Goal: Register for event/course

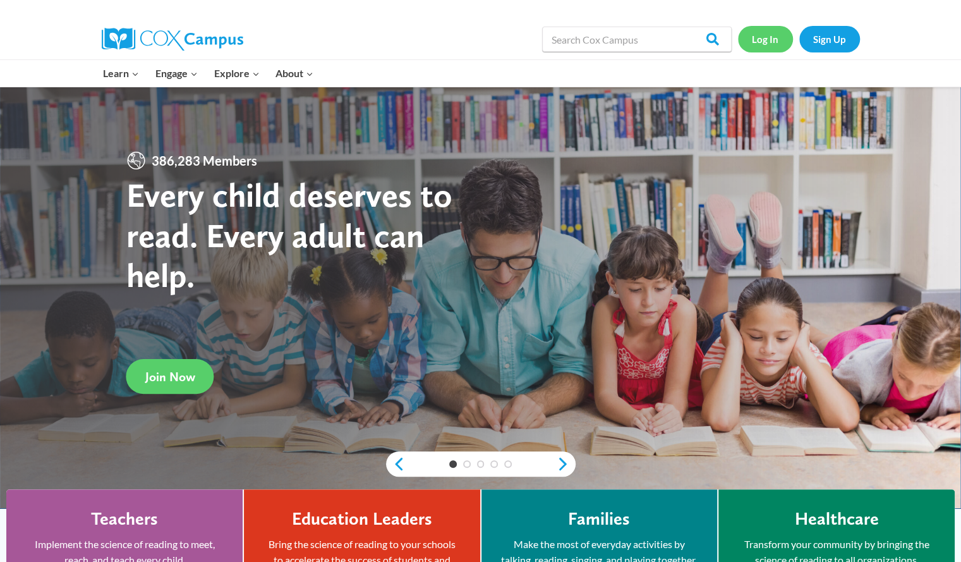
click at [761, 37] on link "Log In" at bounding box center [765, 39] width 55 height 26
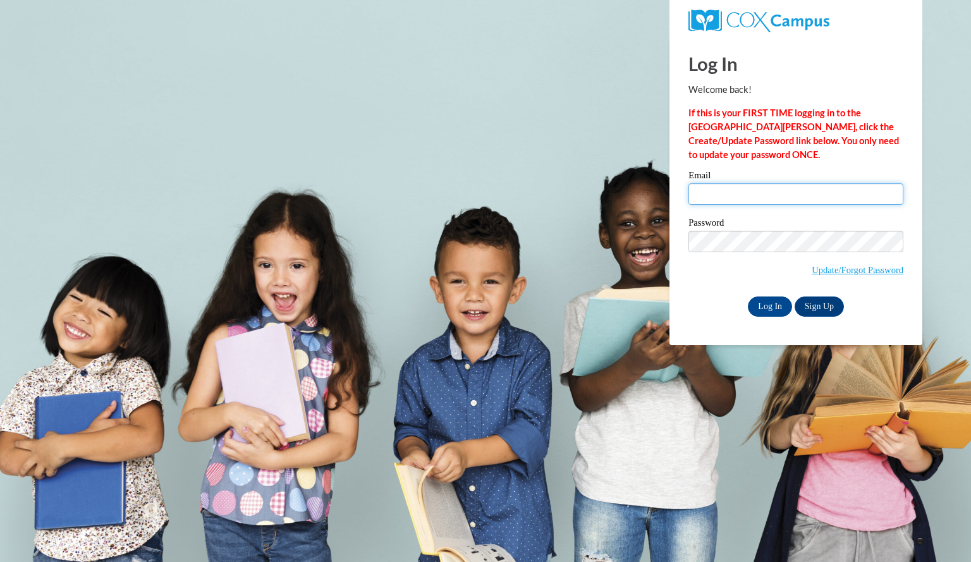
click at [725, 191] on input "Email" at bounding box center [795, 193] width 215 height 21
type input "mccloykelly@aasd.k12.wi.us"
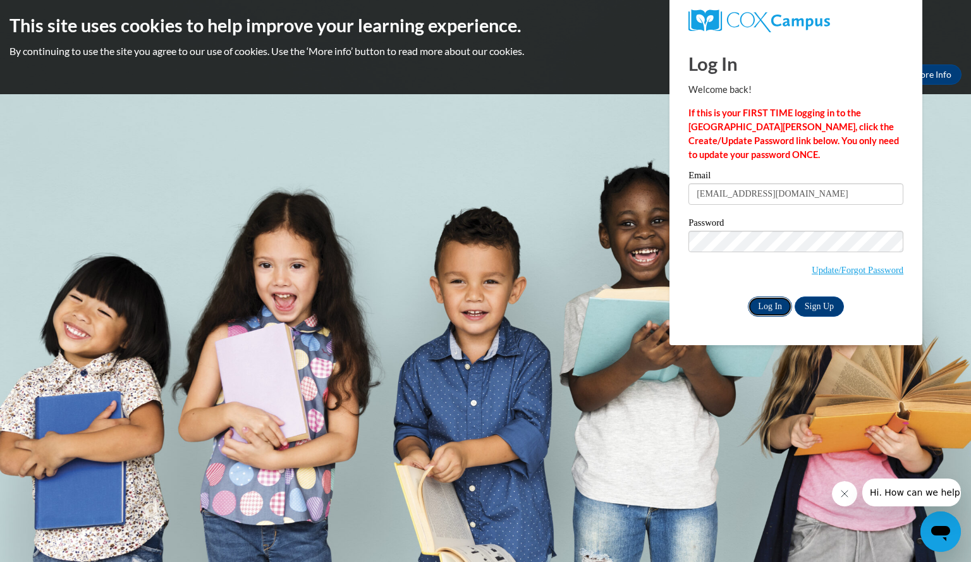
click at [772, 308] on input "Log In" at bounding box center [770, 306] width 44 height 20
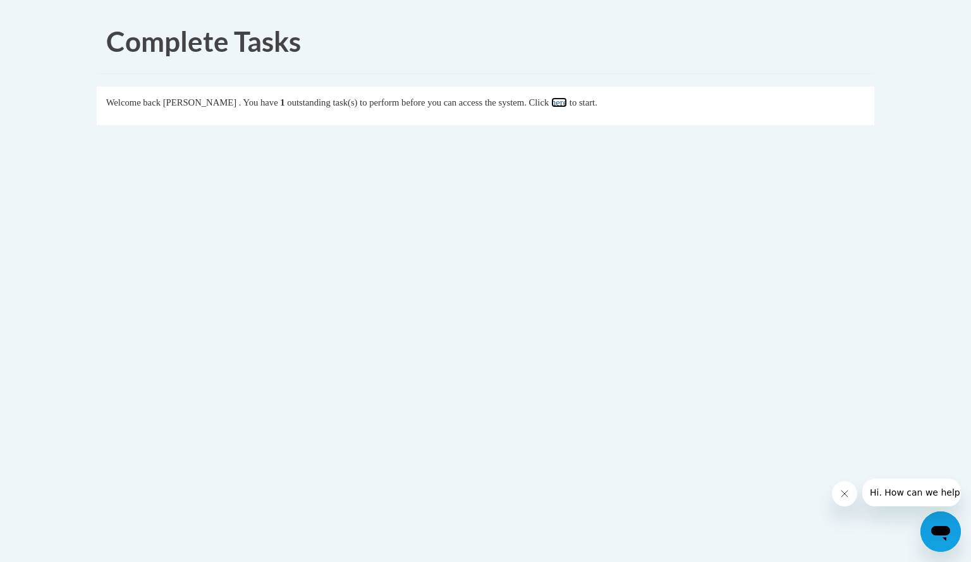
click at [567, 100] on link "here" at bounding box center [559, 102] width 16 height 10
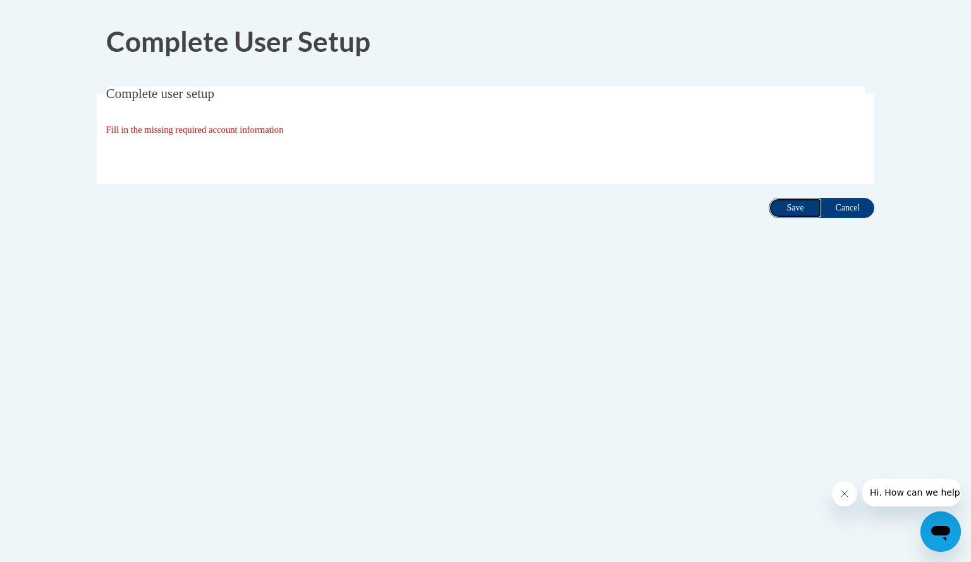
click at [801, 206] on input "Save" at bounding box center [794, 208] width 53 height 20
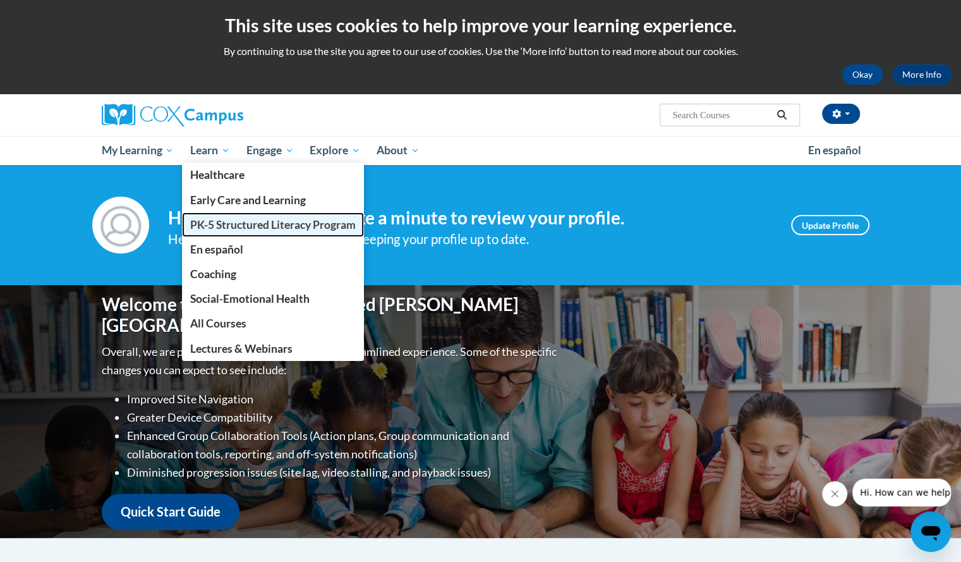
click at [224, 222] on span "PK-5 Structured Literacy Program" at bounding box center [273, 224] width 166 height 13
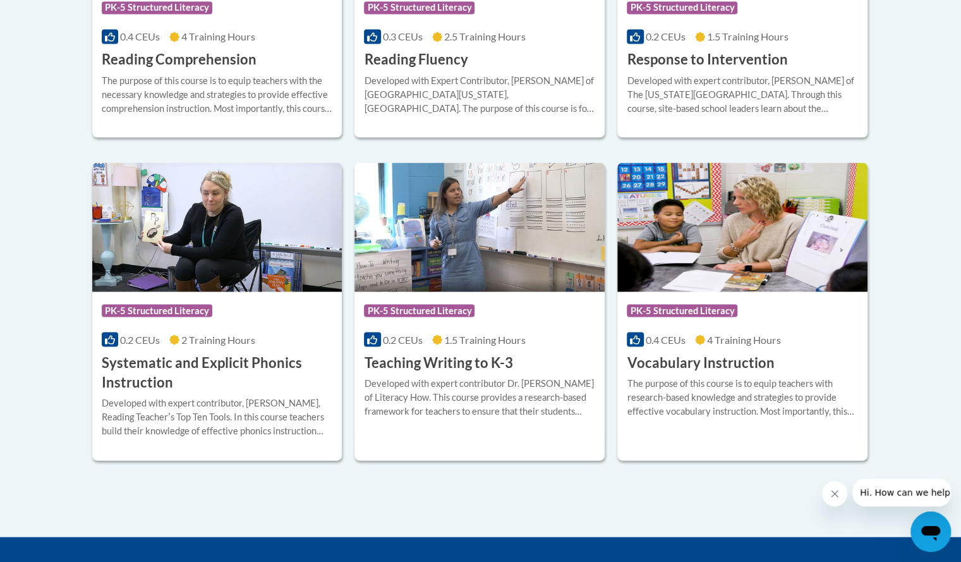
scroll to position [1368, 0]
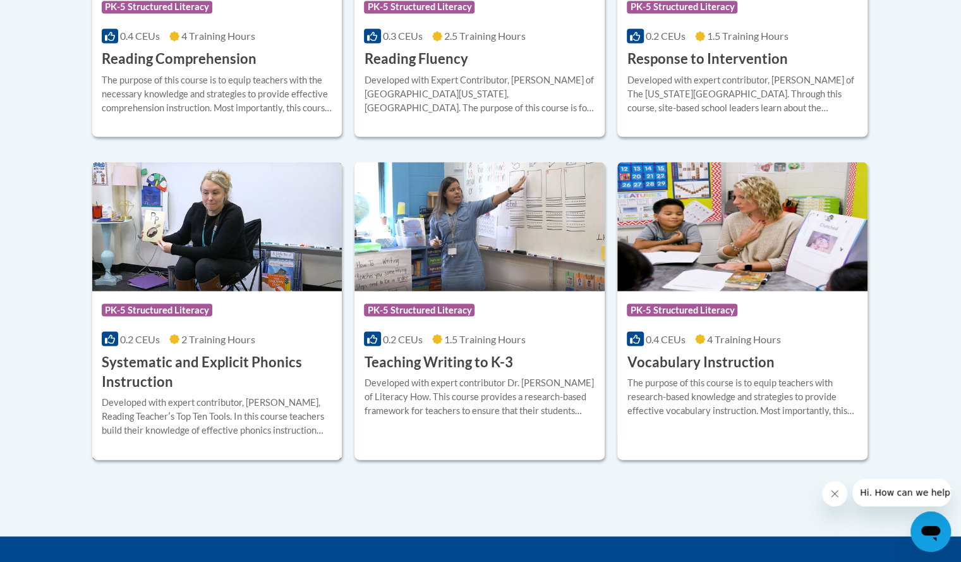
click at [217, 359] on h3 "Systematic and Explicit Phonics Instruction" at bounding box center [217, 371] width 231 height 39
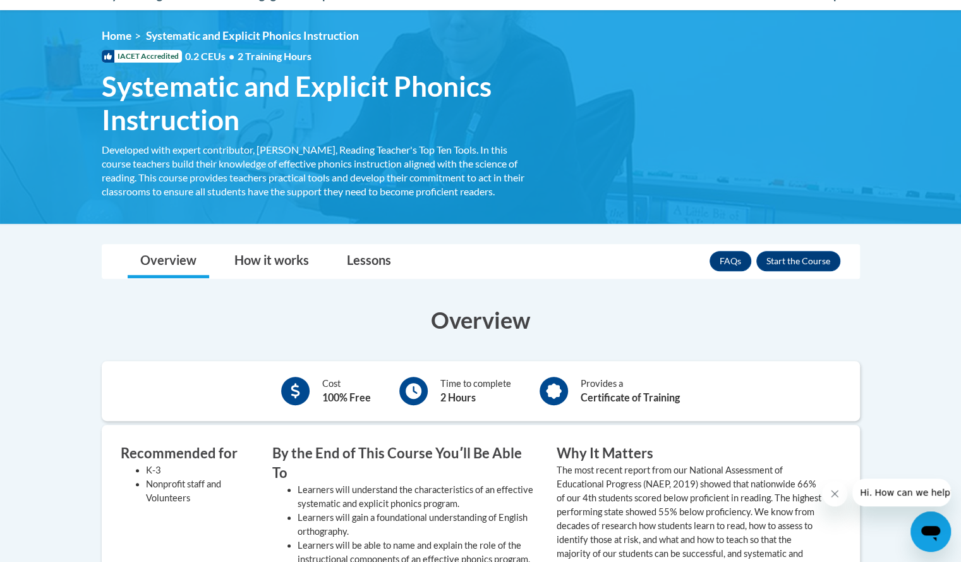
scroll to position [155, 0]
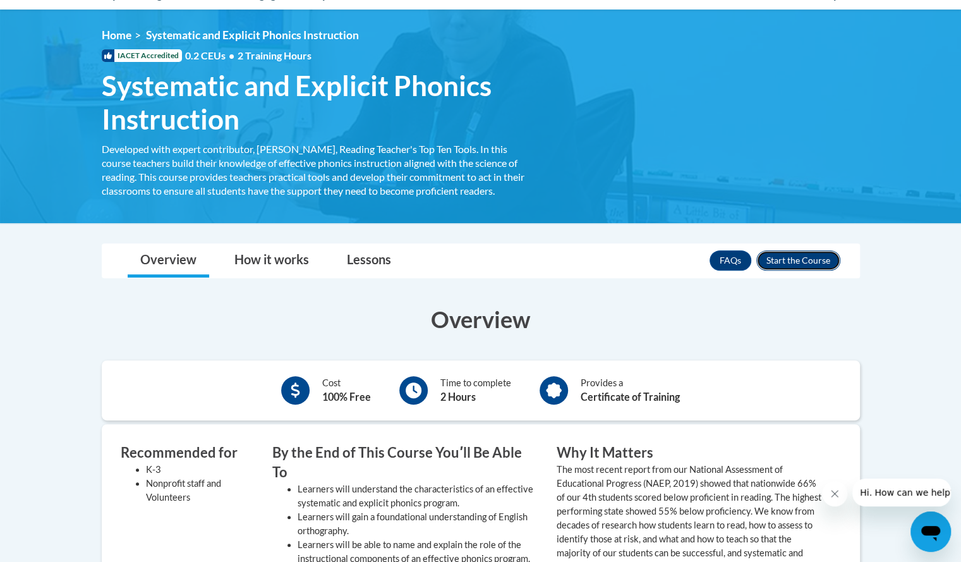
click at [799, 256] on button "Enroll" at bounding box center [798, 260] width 84 height 20
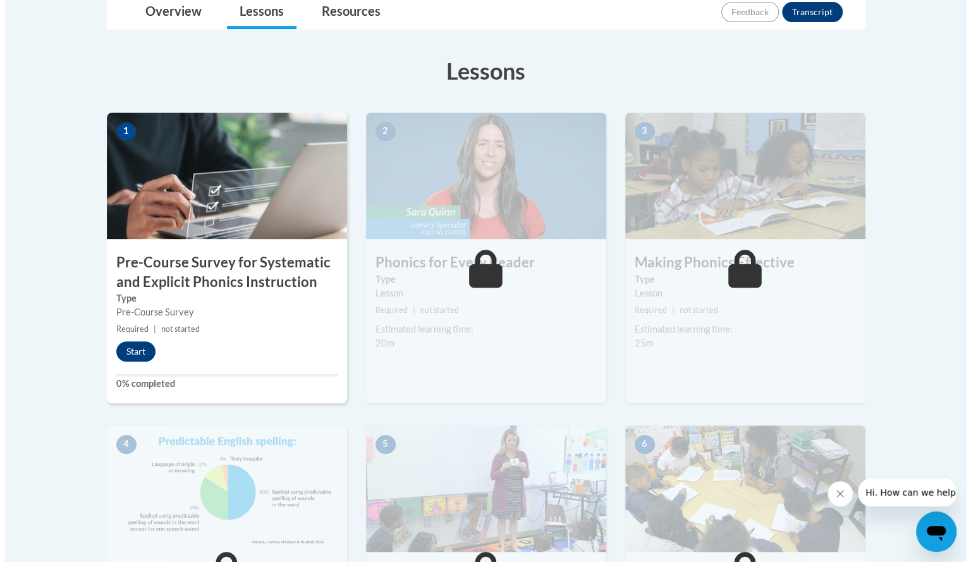
scroll to position [313, 0]
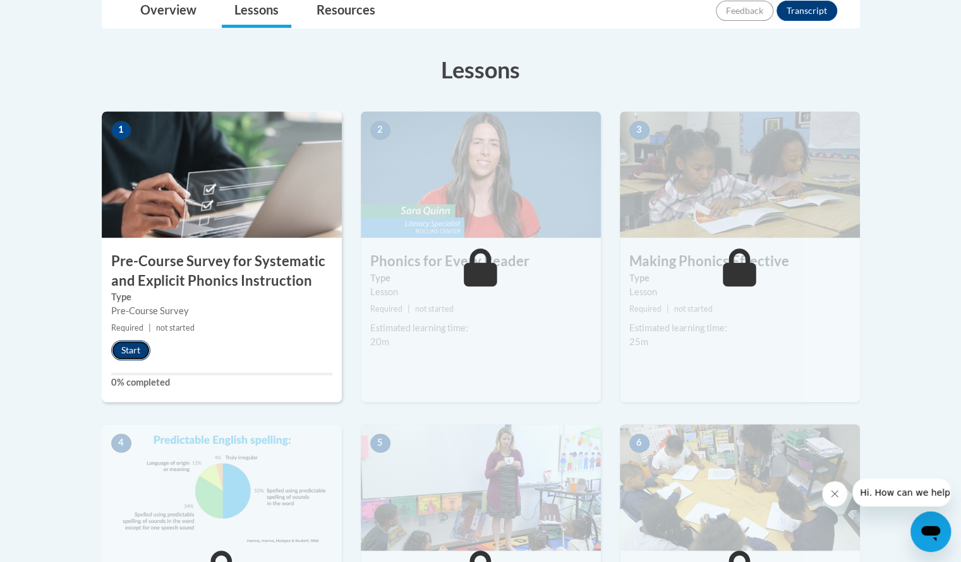
click at [131, 347] on button "Start" at bounding box center [130, 350] width 39 height 20
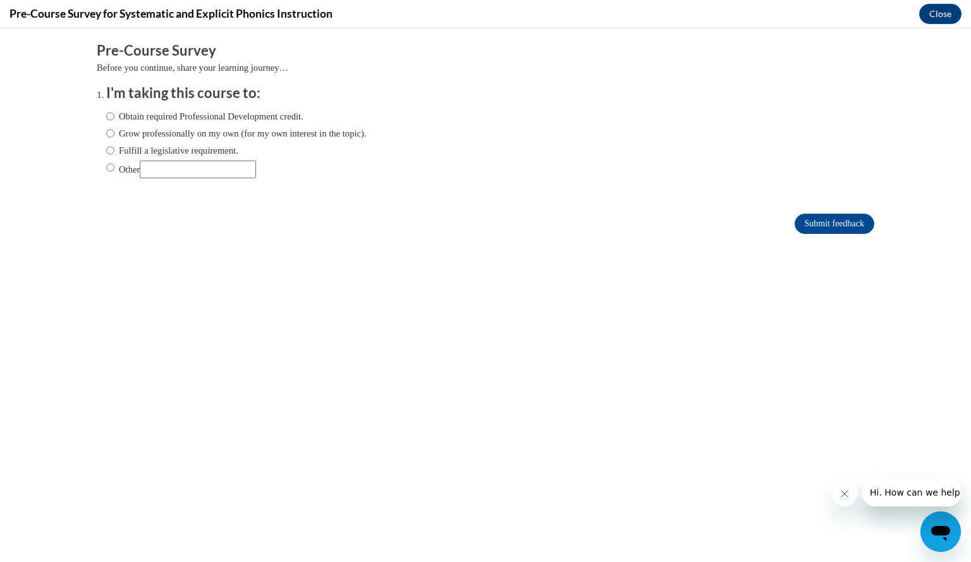
scroll to position [0, 0]
click at [106, 148] on input "Fulfill a legislative requirement." at bounding box center [110, 150] width 8 height 14
radio input "true"
click at [841, 221] on input "Submit feedback" at bounding box center [834, 224] width 80 height 20
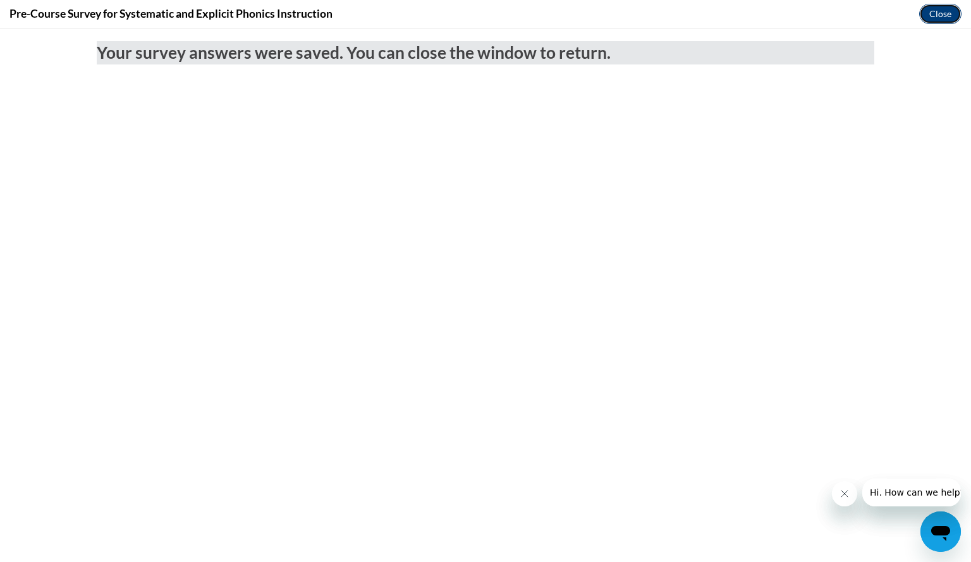
click at [943, 15] on button "Close" at bounding box center [940, 14] width 42 height 20
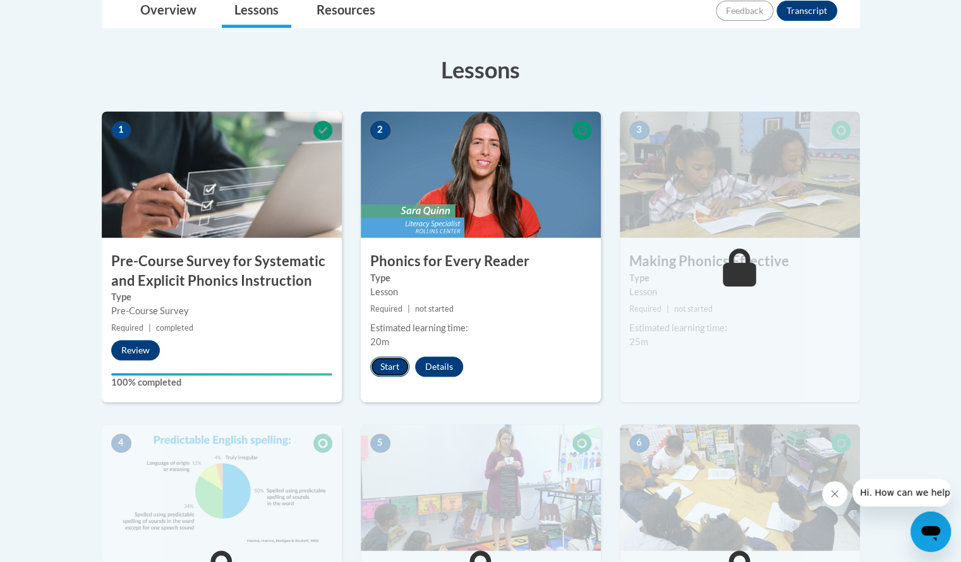
click at [389, 366] on button "Start" at bounding box center [389, 366] width 39 height 20
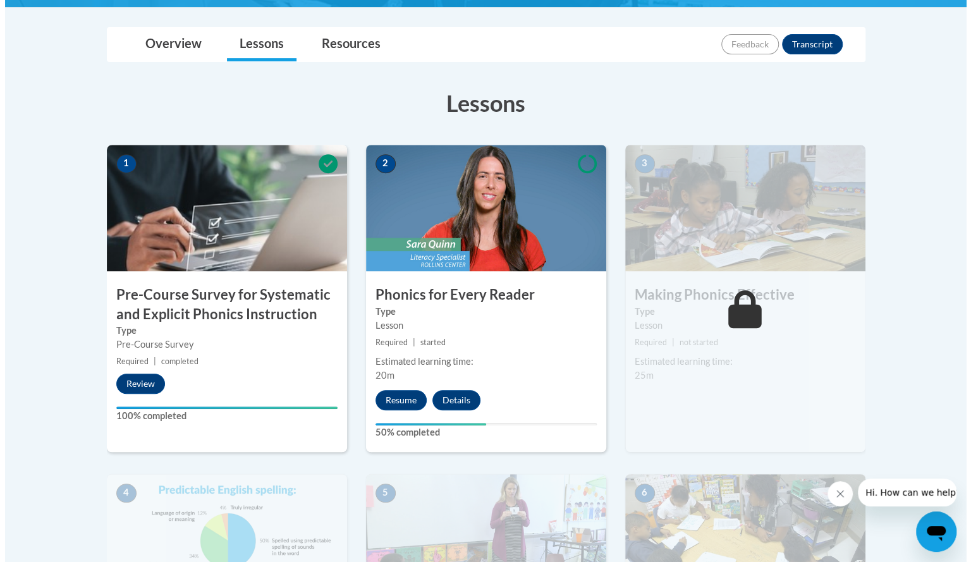
scroll to position [310, 0]
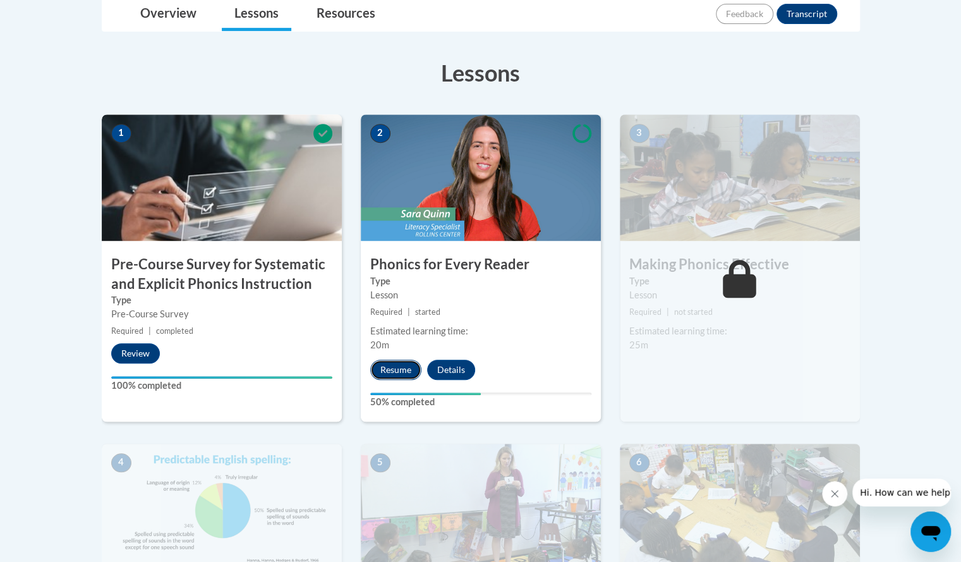
click at [389, 368] on button "Resume" at bounding box center [395, 370] width 51 height 20
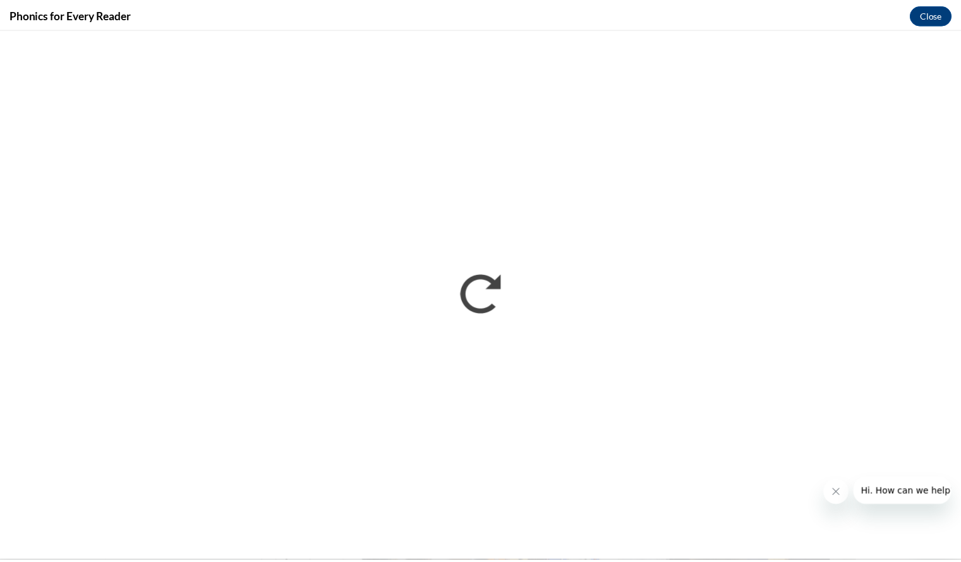
scroll to position [0, 0]
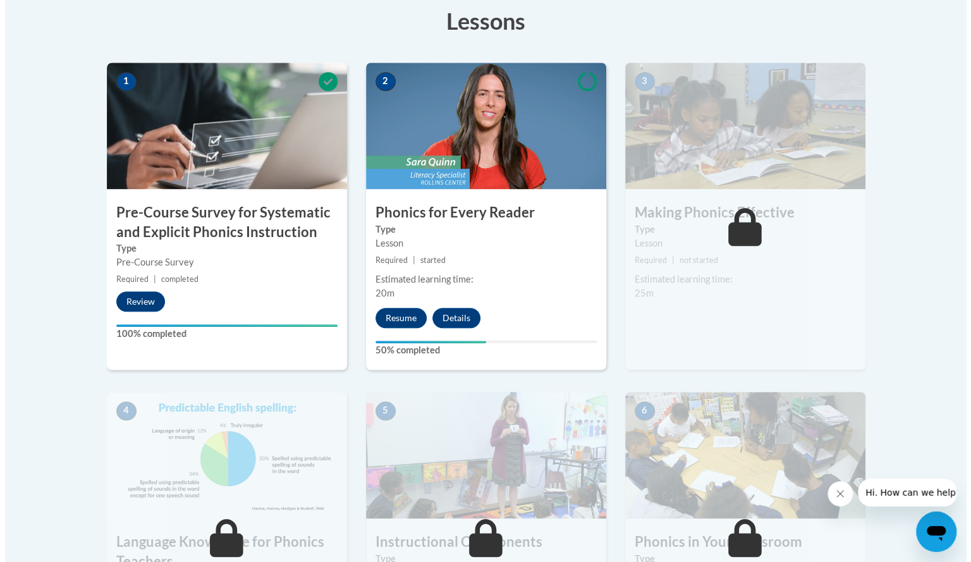
scroll to position [363, 0]
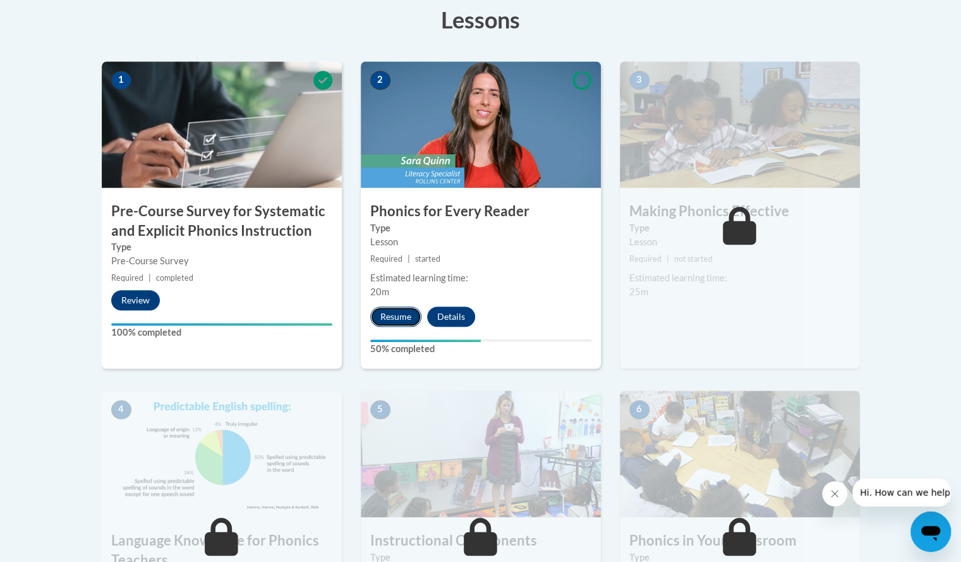
click at [405, 313] on button "Resume" at bounding box center [395, 317] width 51 height 20
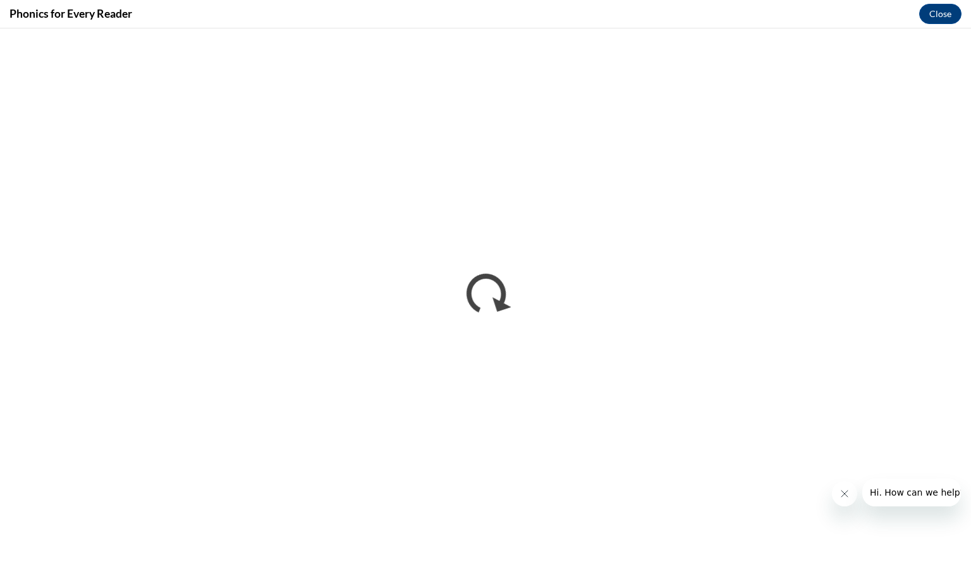
scroll to position [0, 0]
